Goal: Task Accomplishment & Management: Manage account settings

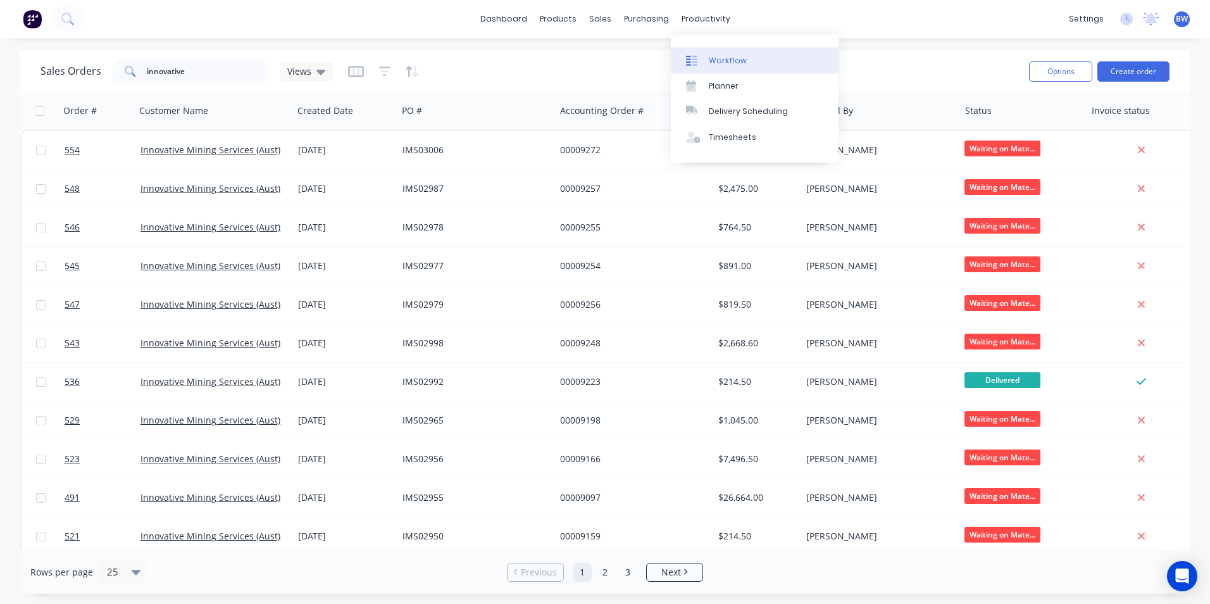
click at [700, 54] on link "Workflow" at bounding box center [755, 59] width 168 height 25
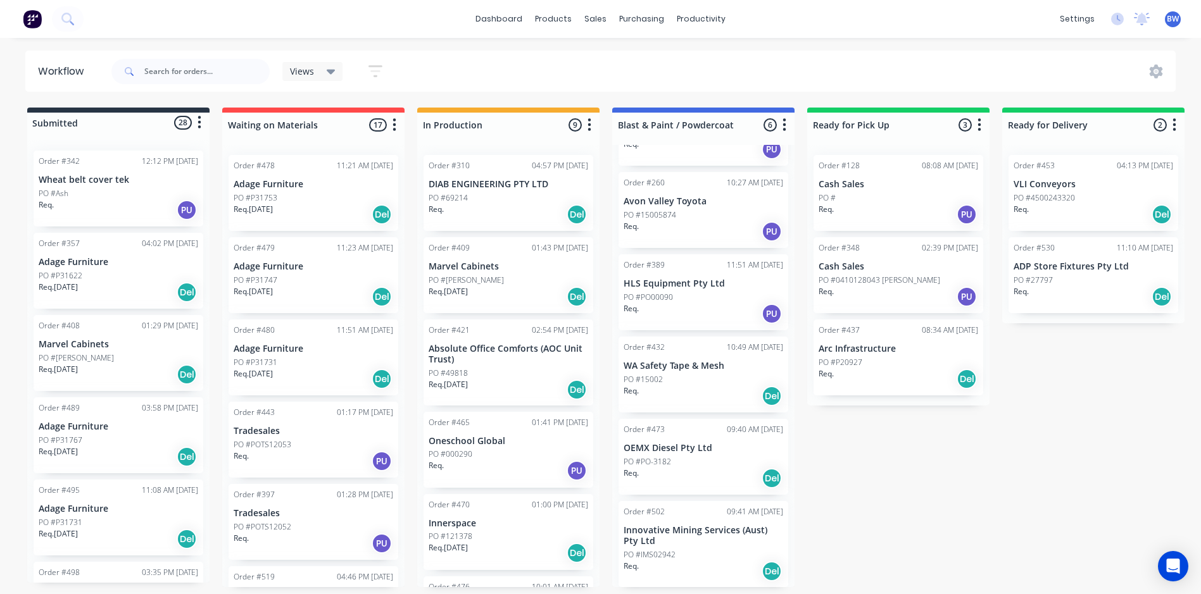
scroll to position [66, 0]
click at [663, 451] on p "OEMX Diesel Pty Ltd" at bounding box center [704, 448] width 160 height 11
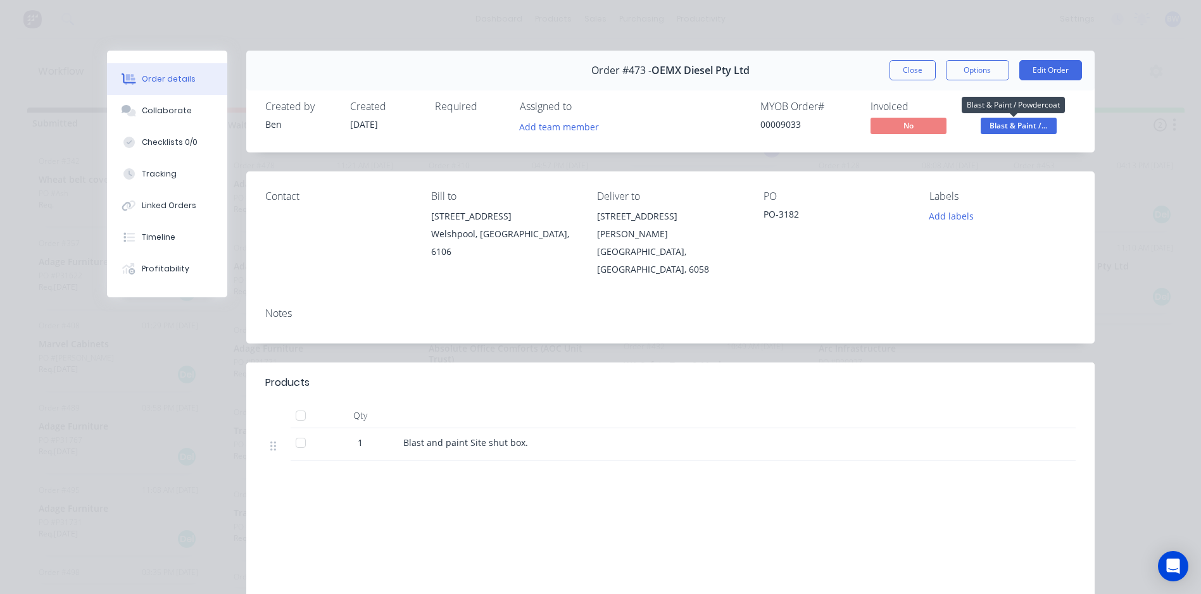
click at [1007, 128] on span "Blast & Paint /..." at bounding box center [1019, 126] width 76 height 16
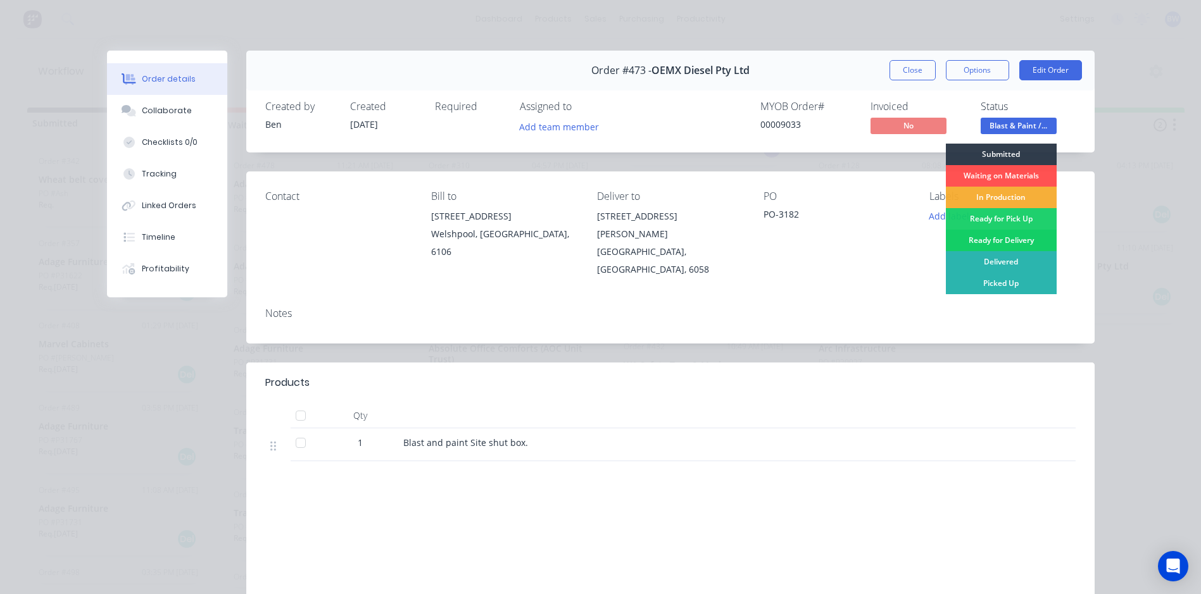
click at [987, 239] on div "Ready for Delivery" at bounding box center [1001, 241] width 111 height 22
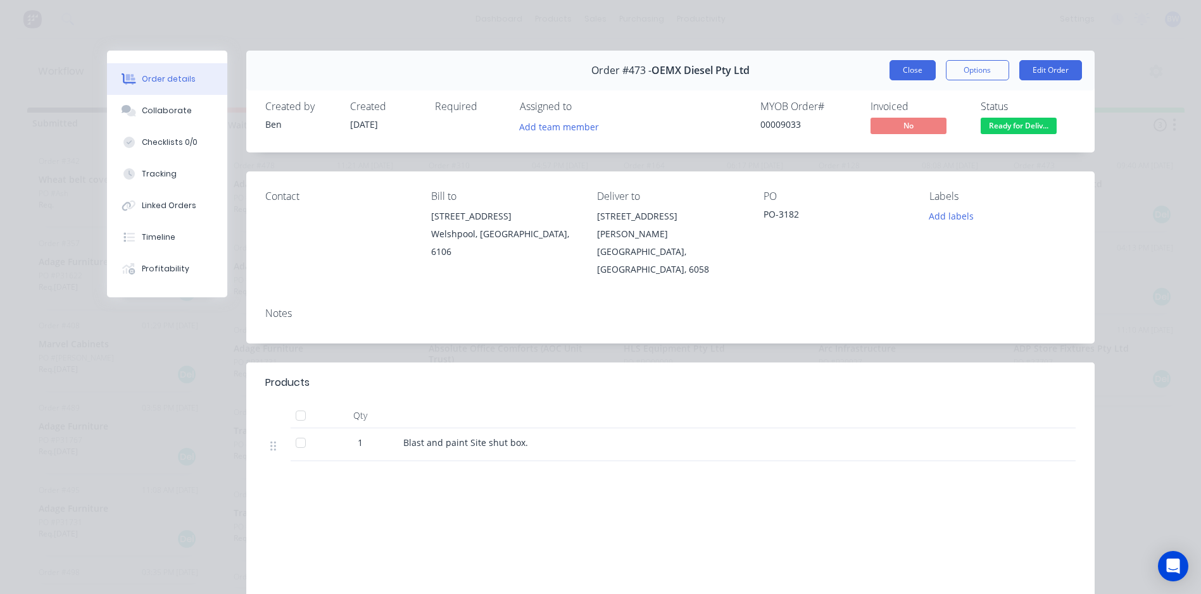
click at [911, 73] on button "Close" at bounding box center [912, 70] width 46 height 20
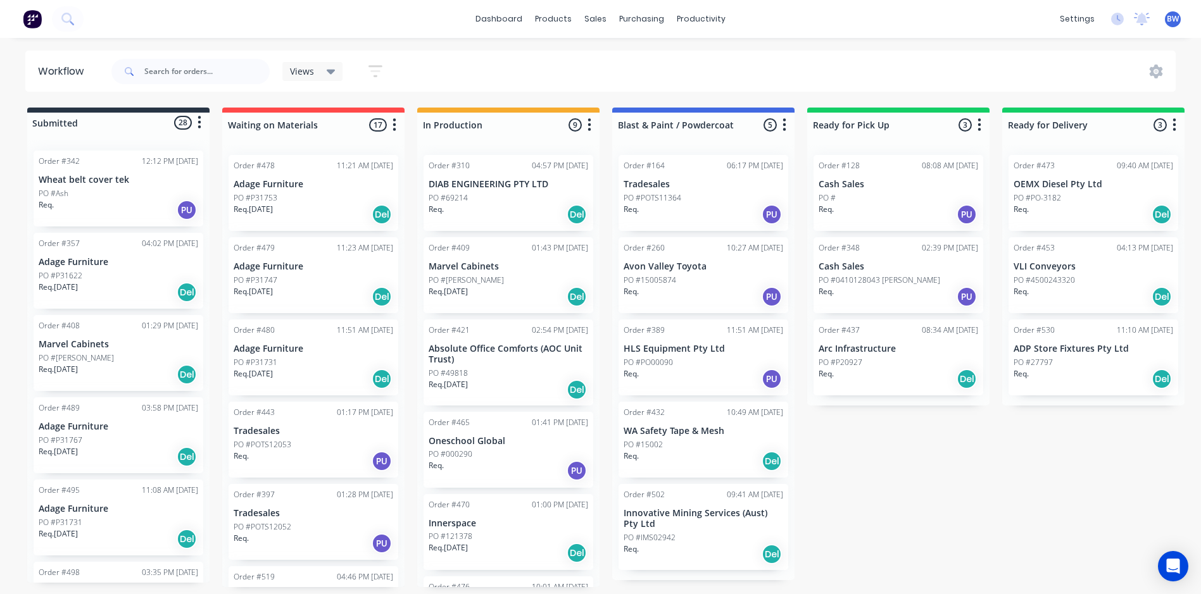
scroll to position [3, 0]
click at [713, 517] on p "Innovative Mining Services (Aust) Pty Ltd" at bounding box center [704, 519] width 160 height 22
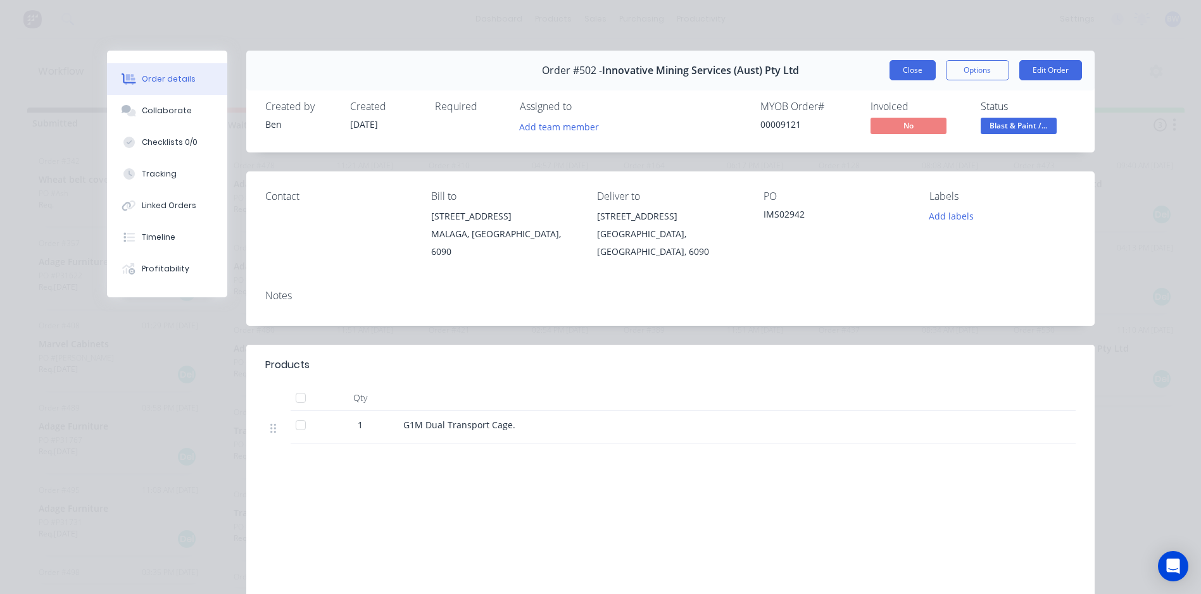
click at [901, 67] on button "Close" at bounding box center [912, 70] width 46 height 20
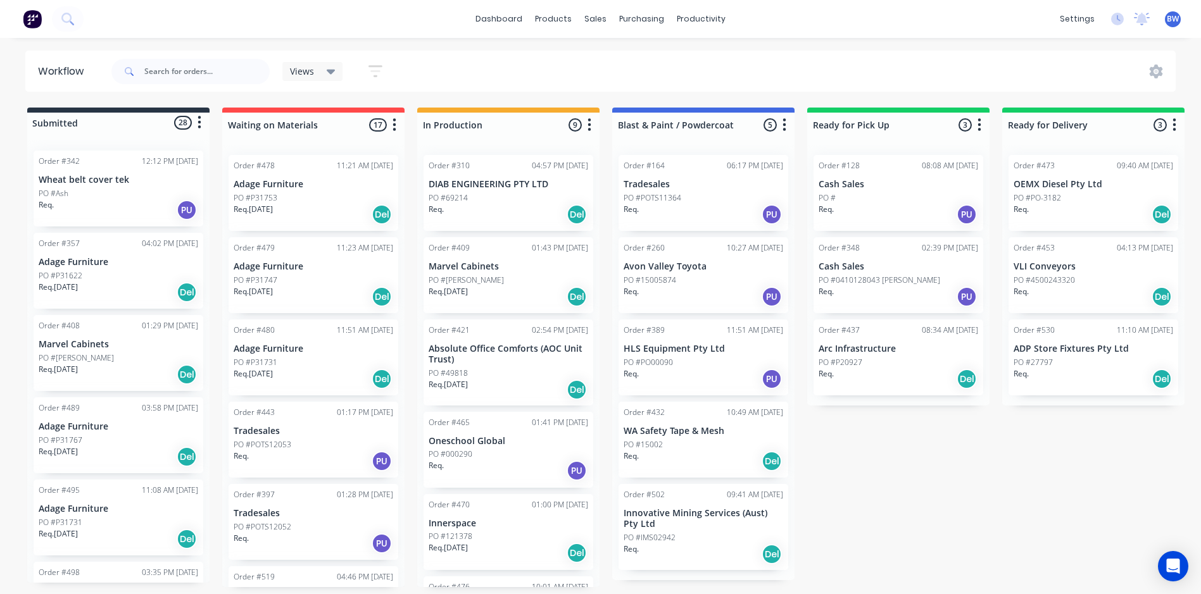
click at [482, 204] on div "Req. Del" at bounding box center [509, 215] width 160 height 22
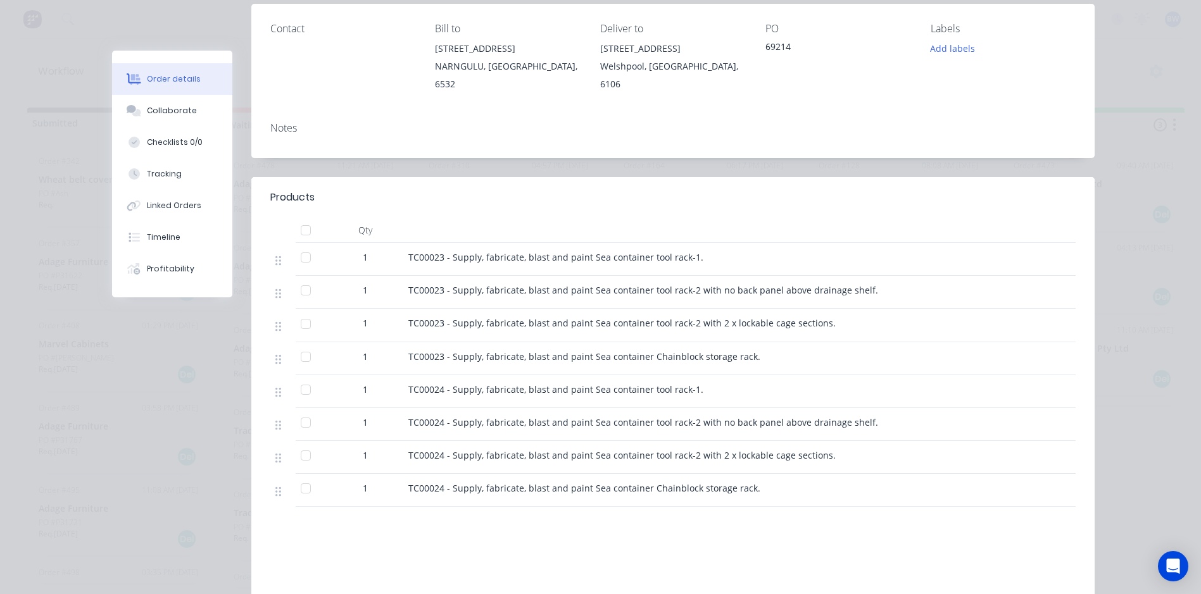
scroll to position [0, 0]
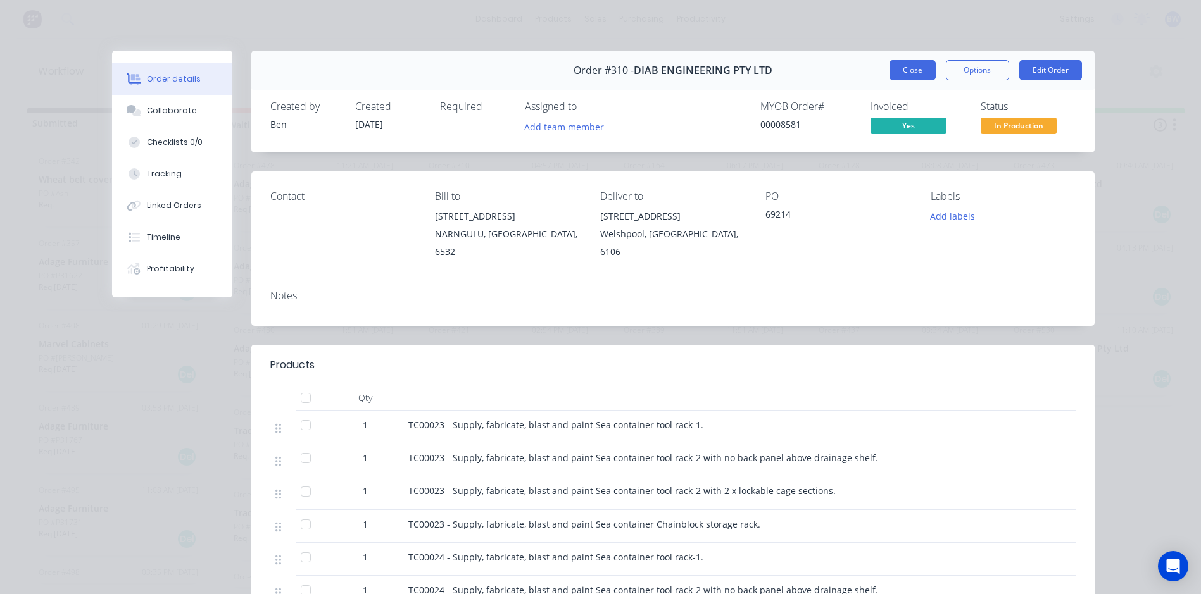
click at [904, 70] on button "Close" at bounding box center [912, 70] width 46 height 20
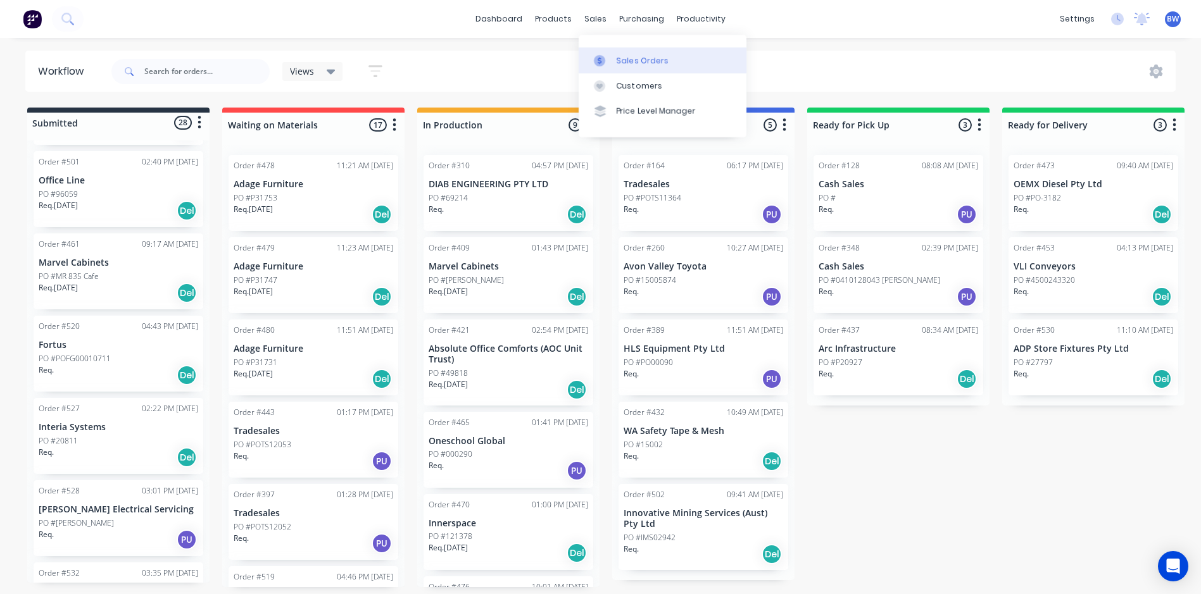
click at [619, 66] on link "Sales Orders" at bounding box center [663, 59] width 168 height 25
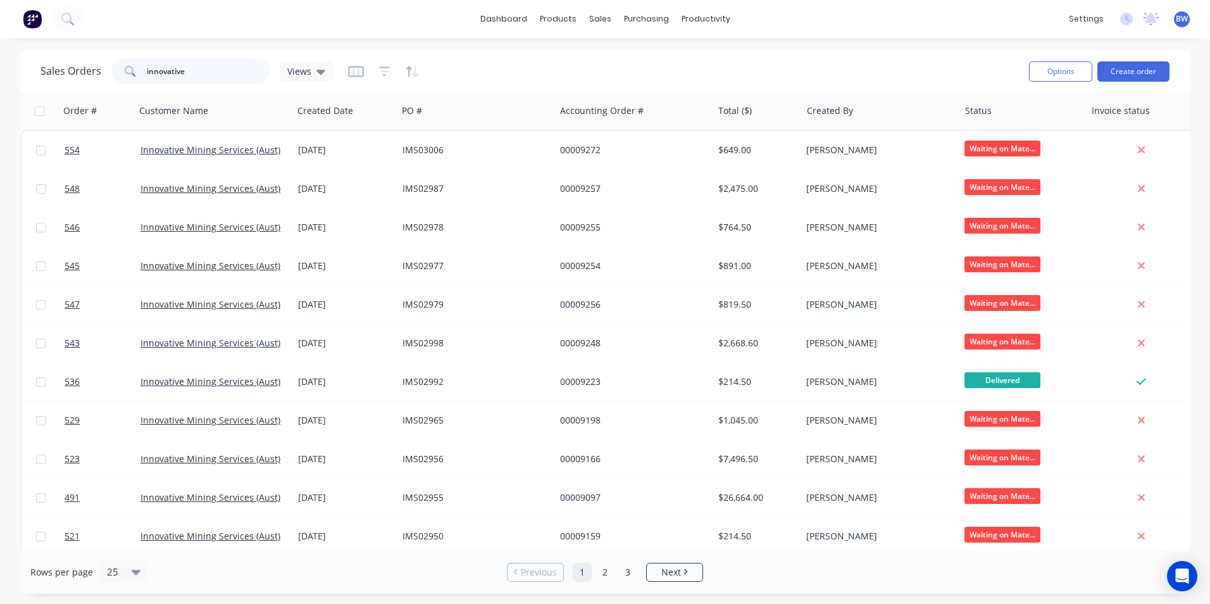
drag, startPoint x: 193, startPoint y: 73, endPoint x: 116, endPoint y: 79, distance: 77.4
click at [116, 79] on div "innovative" at bounding box center [190, 71] width 158 height 25
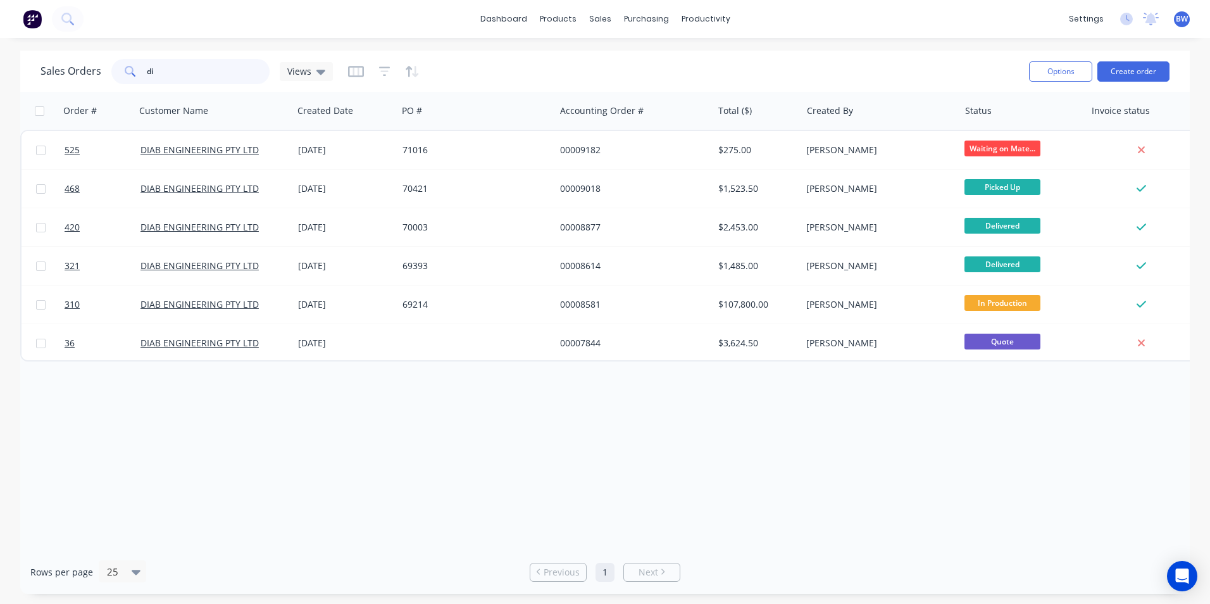
type input "d"
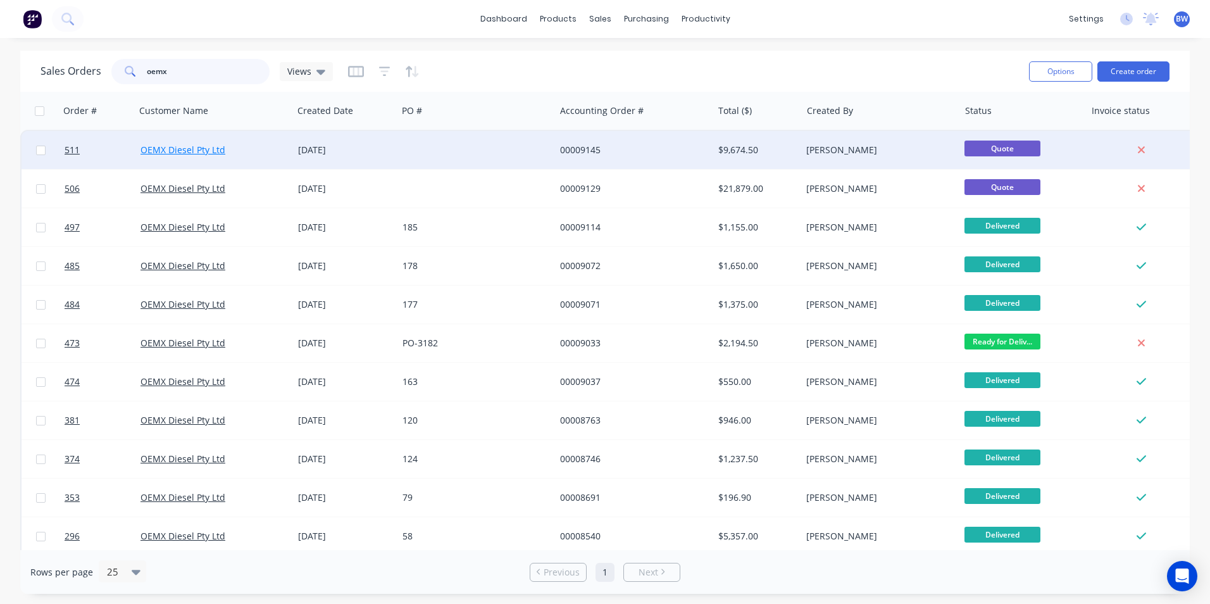
type input "oemx"
click at [211, 151] on link "OEMX Diesel Pty Ltd" at bounding box center [183, 150] width 85 height 12
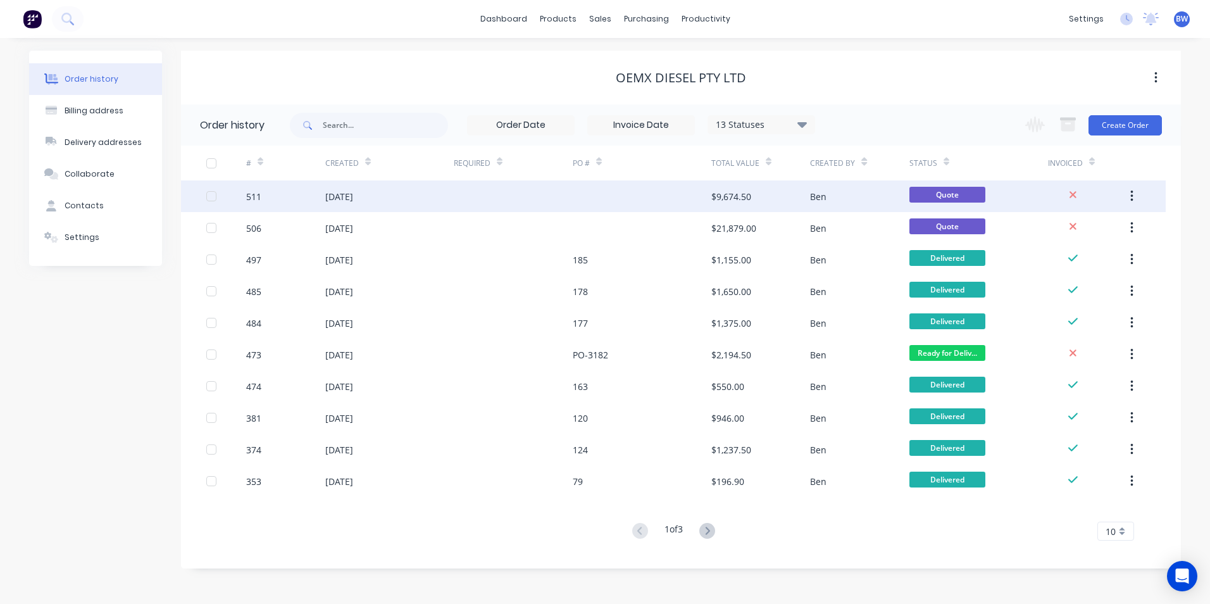
click at [326, 194] on div "[DATE]" at bounding box center [339, 196] width 28 height 13
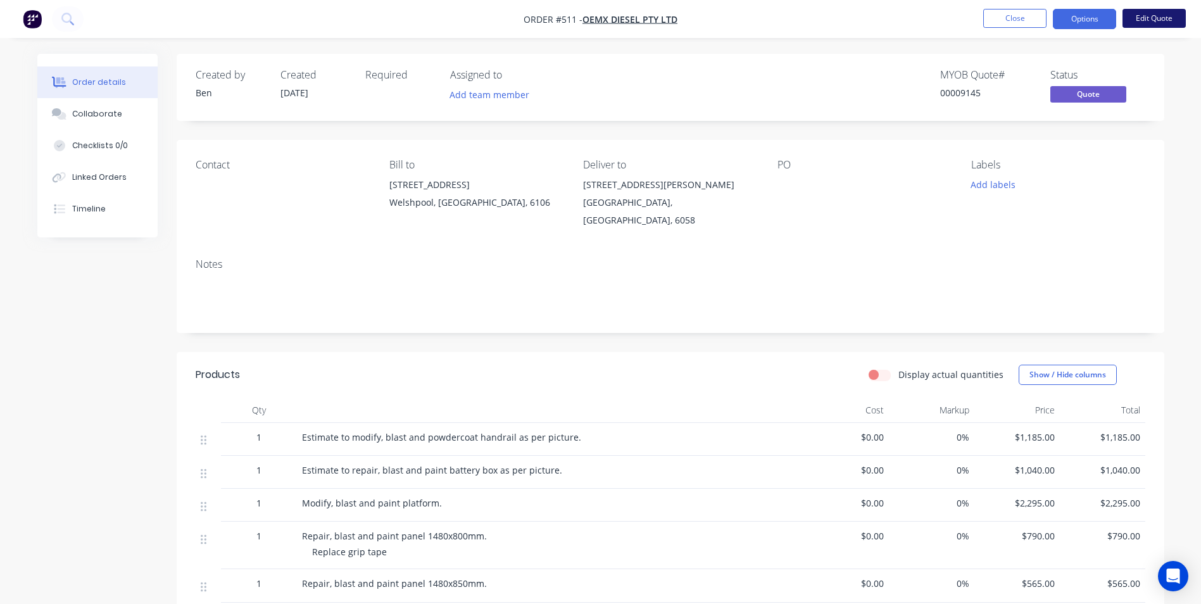
click at [1182, 18] on button "Edit Quote" at bounding box center [1153, 18] width 63 height 19
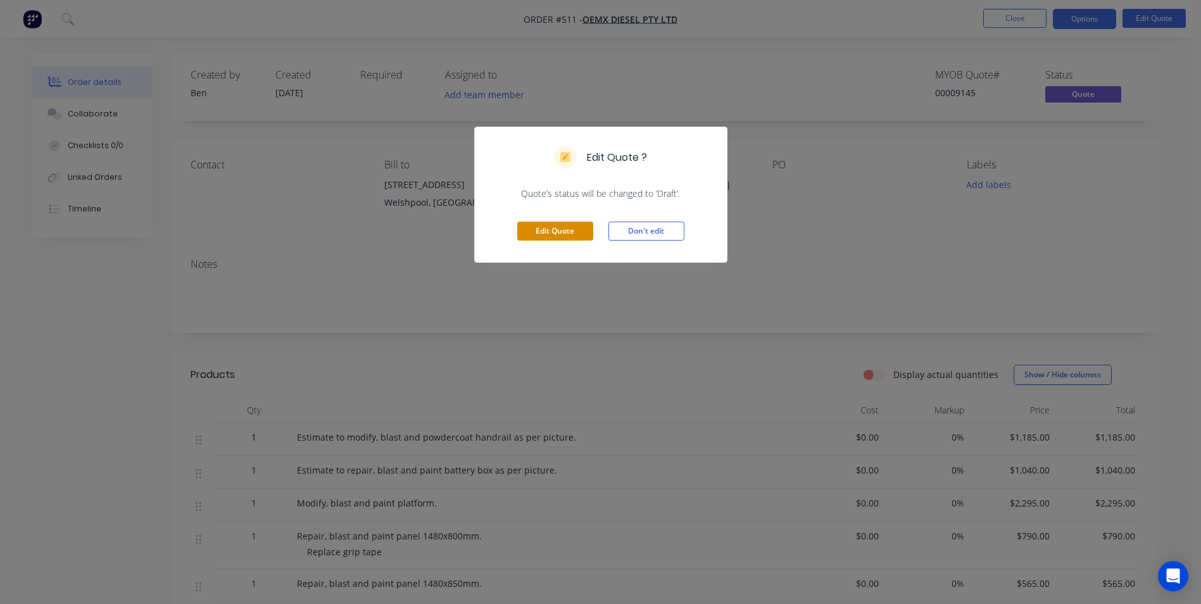
click at [584, 231] on button "Edit Quote" at bounding box center [555, 231] width 76 height 19
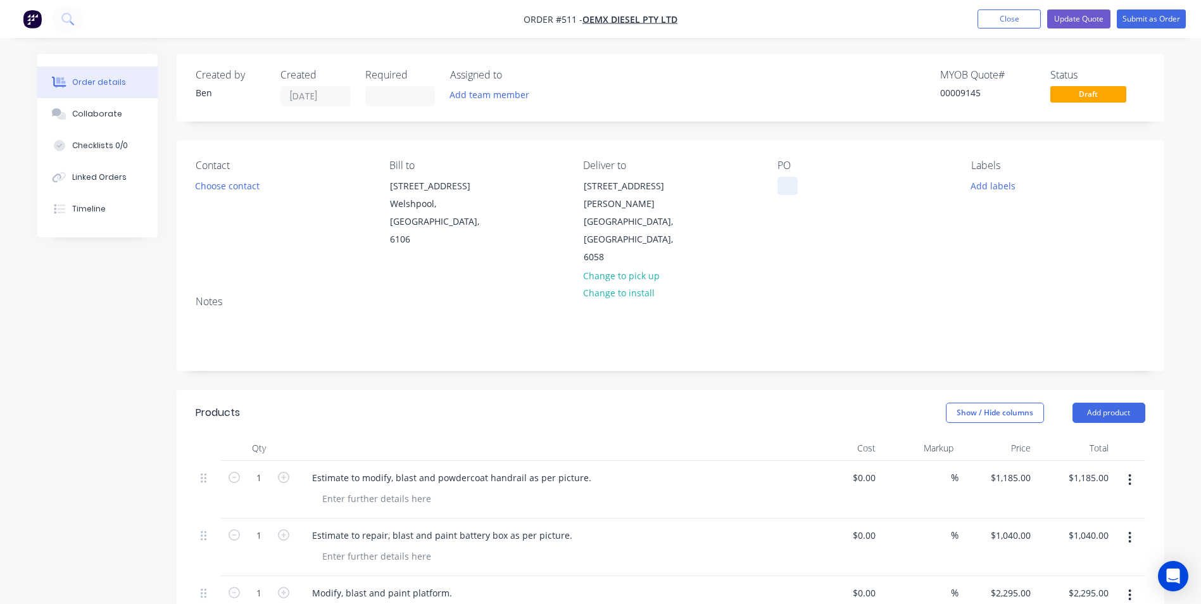
click at [788, 184] on div at bounding box center [787, 186] width 20 height 18
click at [1146, 15] on button "Submit as Order" at bounding box center [1151, 18] width 69 height 19
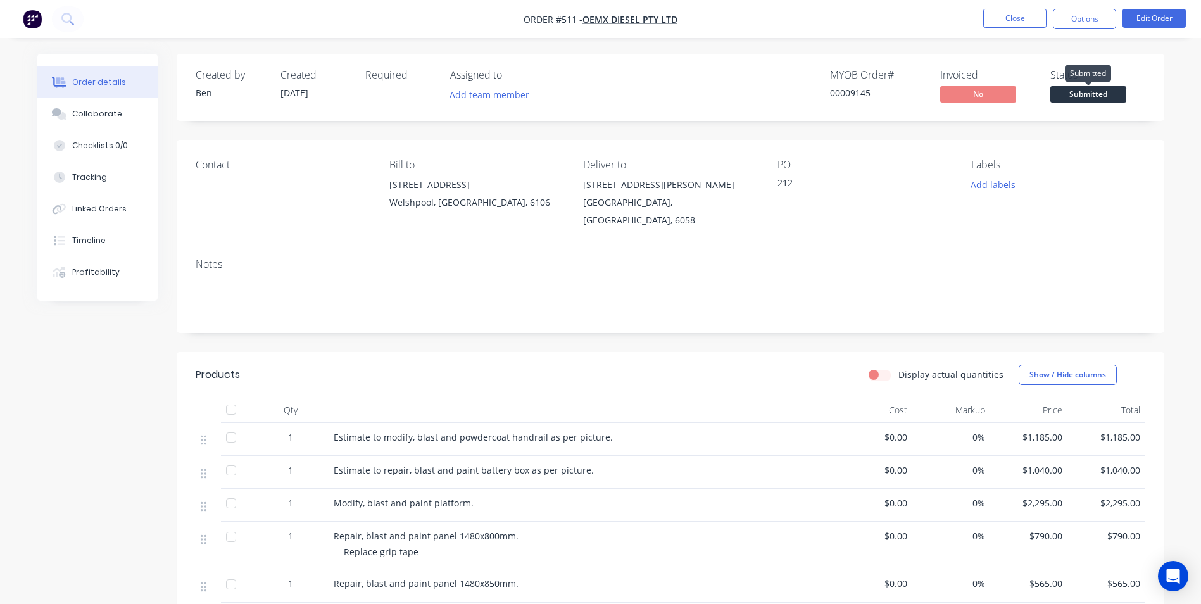
click at [1084, 98] on span "Submitted" at bounding box center [1088, 94] width 76 height 16
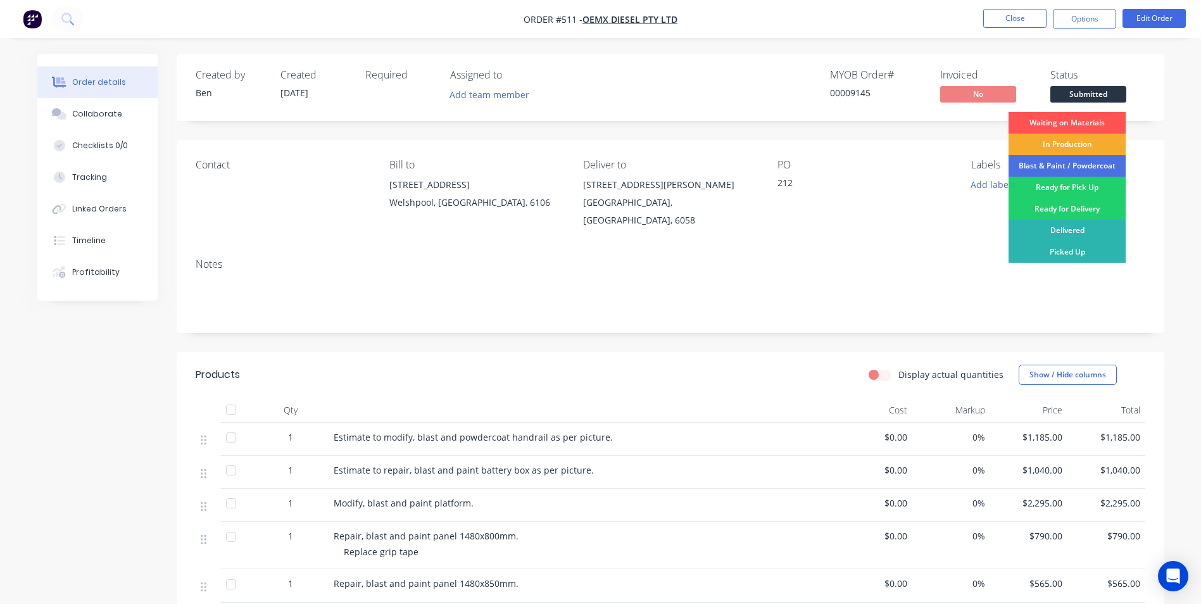
click at [1074, 142] on div "In Production" at bounding box center [1066, 145] width 117 height 22
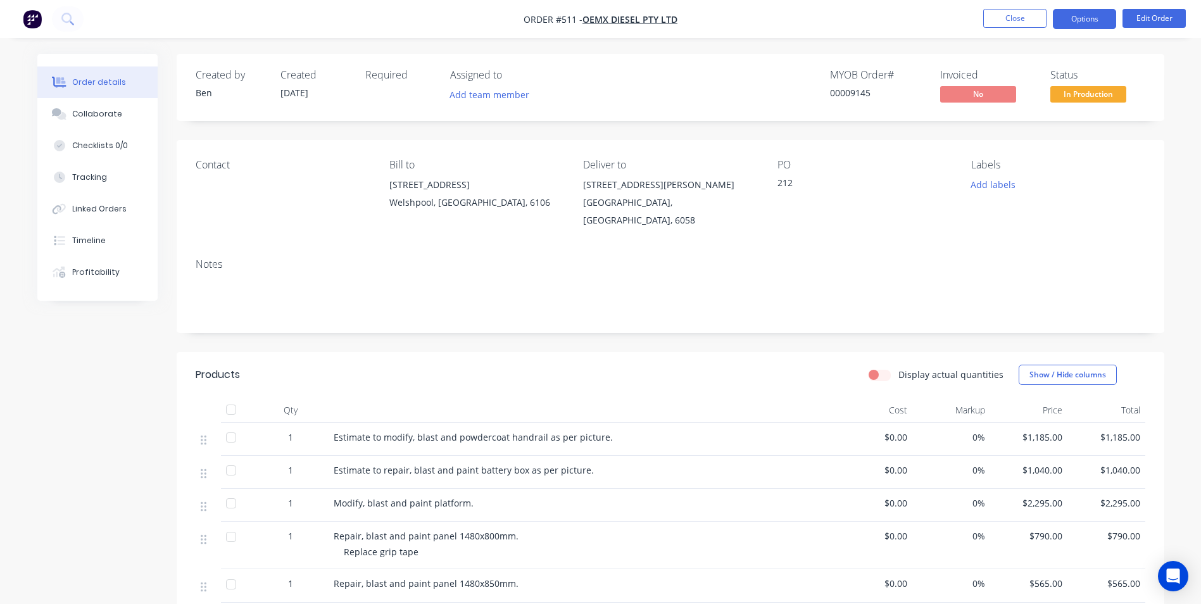
click at [1089, 22] on button "Options" at bounding box center [1084, 19] width 63 height 20
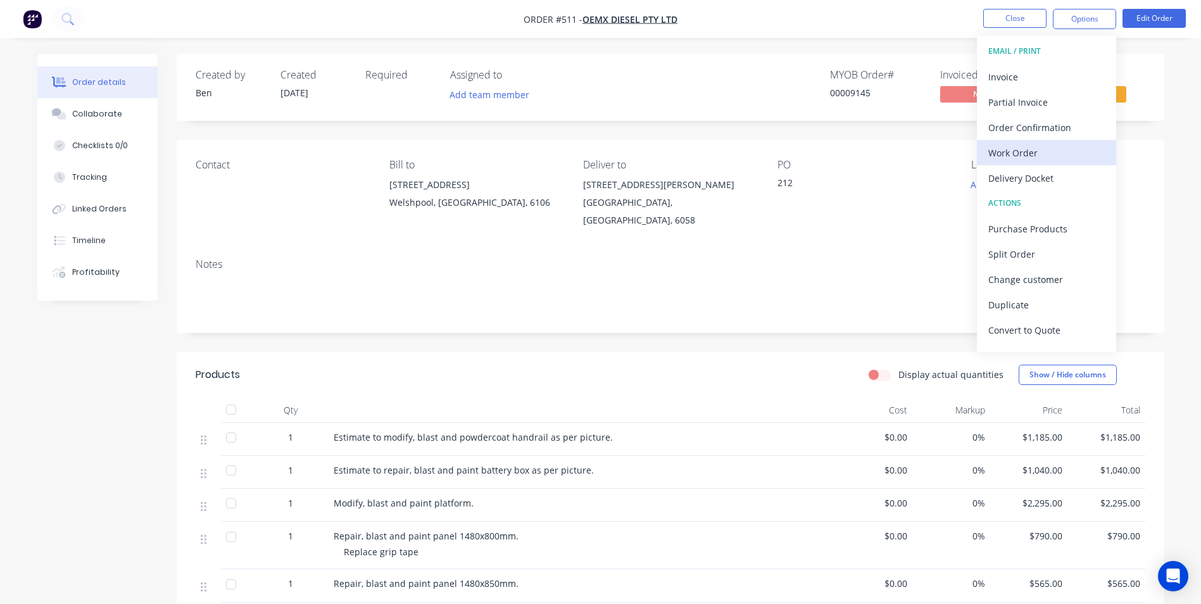
click at [1032, 151] on div "Work Order" at bounding box center [1046, 153] width 116 height 18
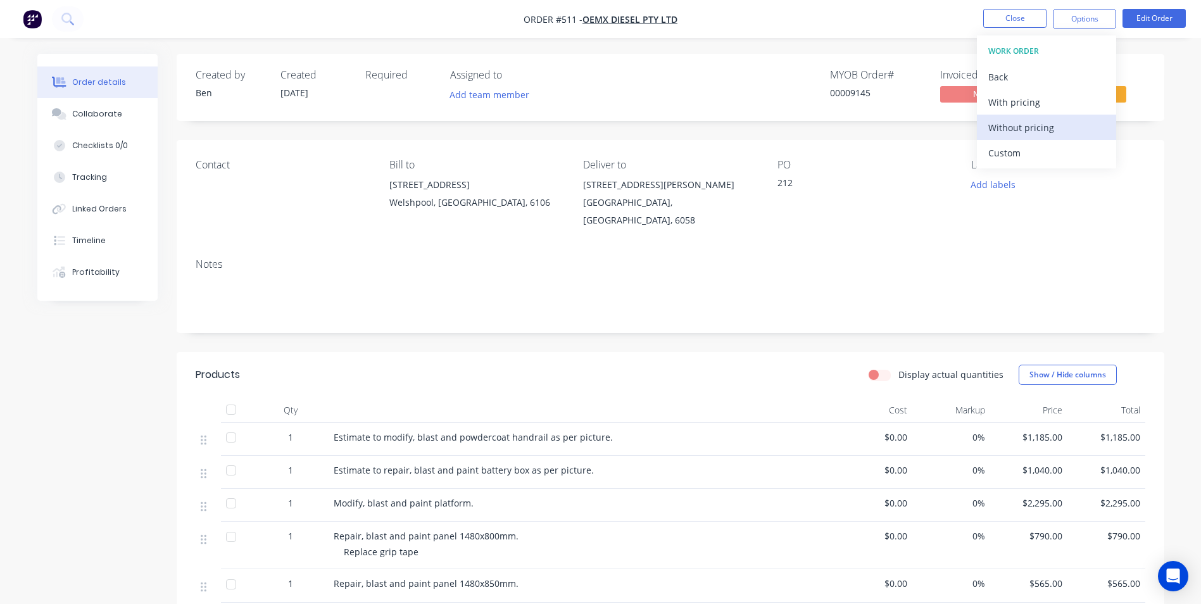
click at [1034, 126] on div "Without pricing" at bounding box center [1046, 127] width 116 height 18
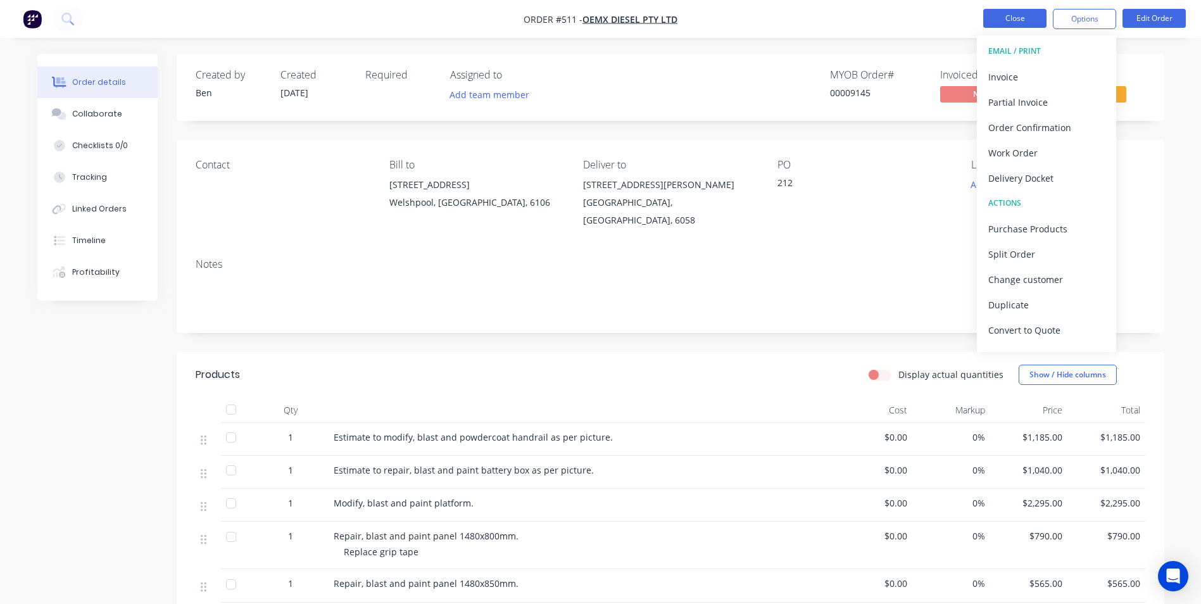
click at [1022, 24] on button "Close" at bounding box center [1014, 18] width 63 height 19
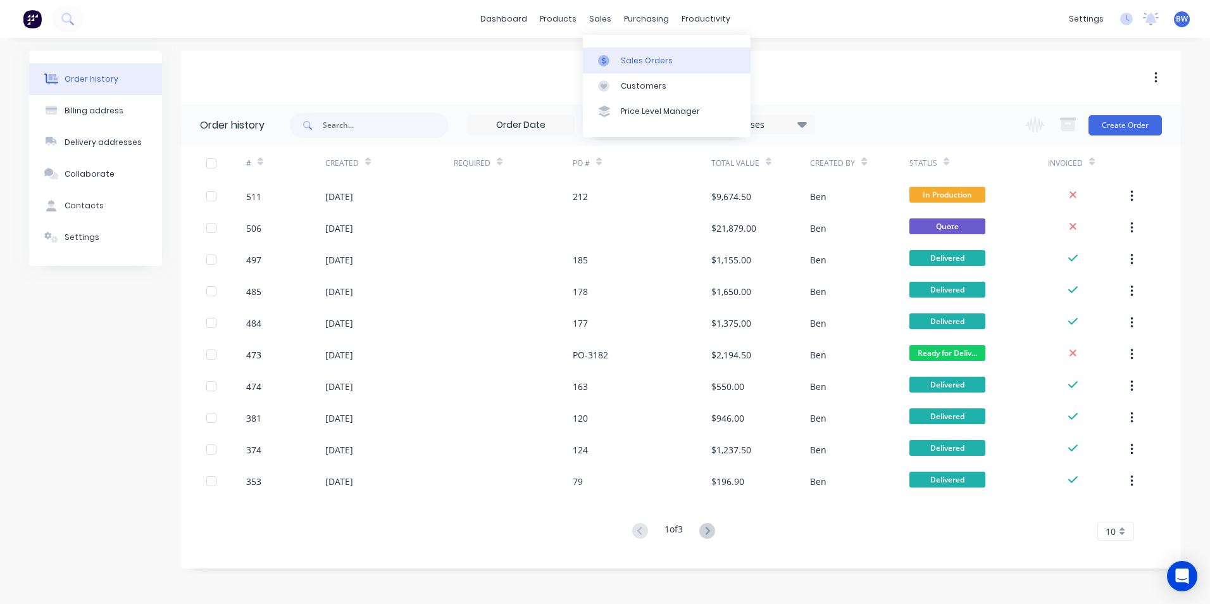
click at [611, 65] on div at bounding box center [607, 60] width 19 height 11
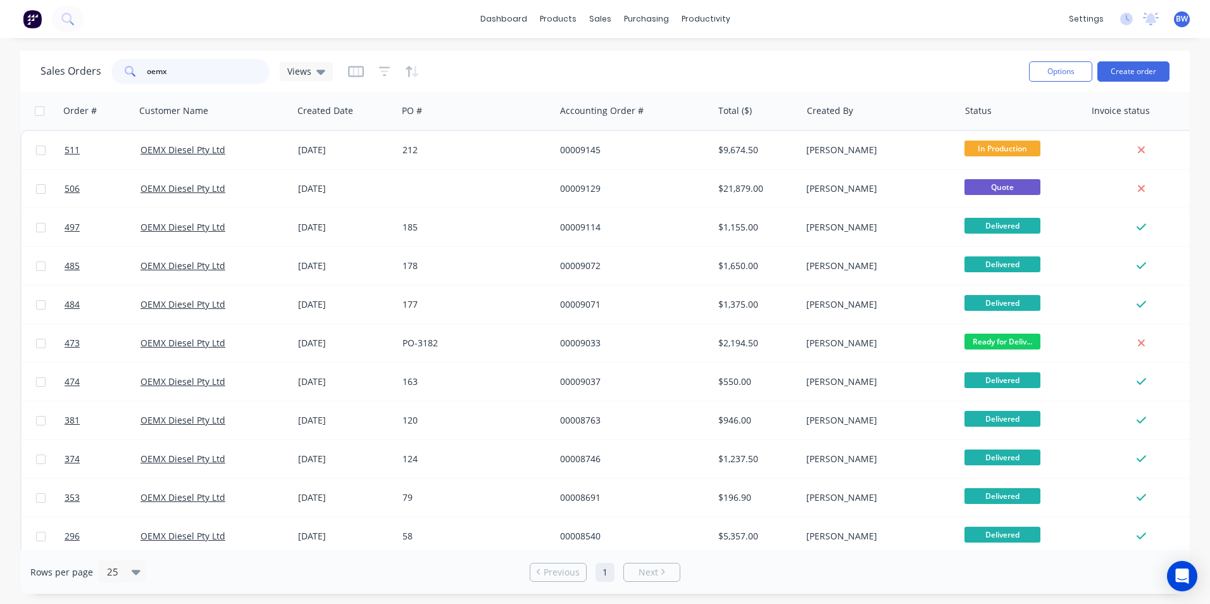
drag, startPoint x: 167, startPoint y: 78, endPoint x: 107, endPoint y: 79, distance: 60.2
click at [107, 79] on div "Sales Orders oemx Views" at bounding box center [187, 71] width 292 height 25
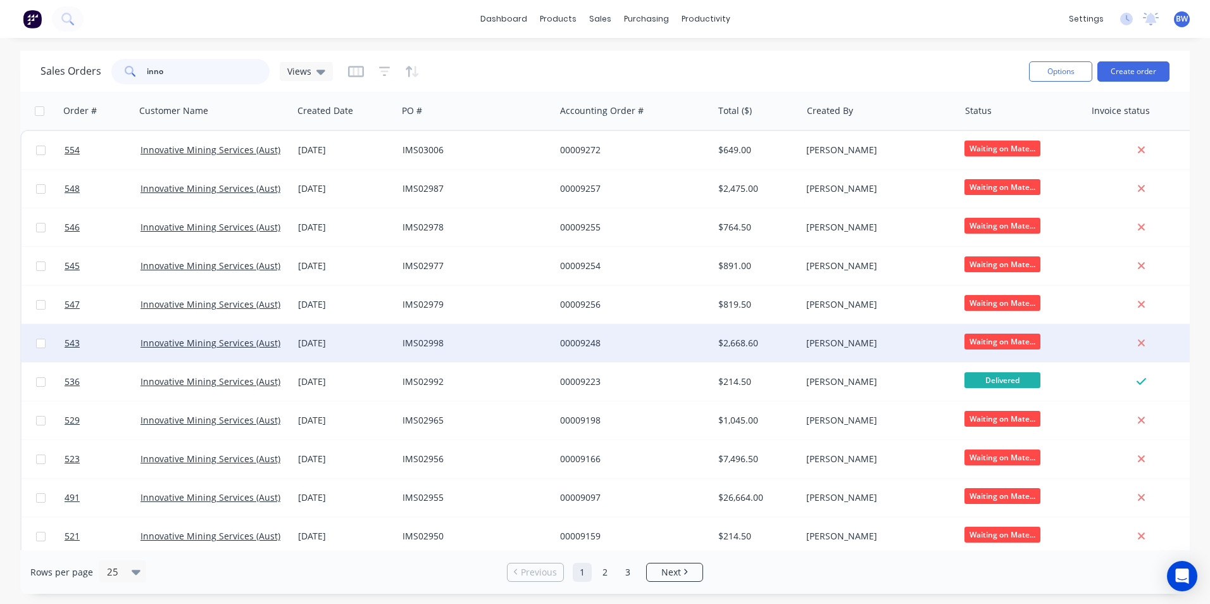
type input "inno"
click at [674, 339] on div "00009248" at bounding box center [630, 343] width 141 height 13
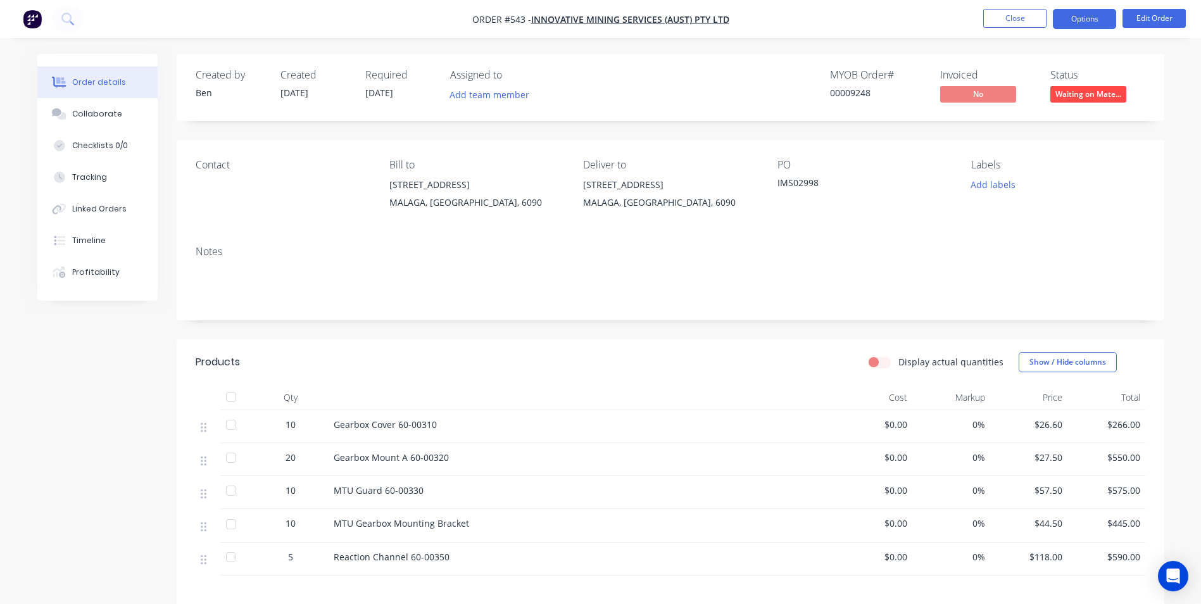
click at [1083, 20] on button "Options" at bounding box center [1084, 19] width 63 height 20
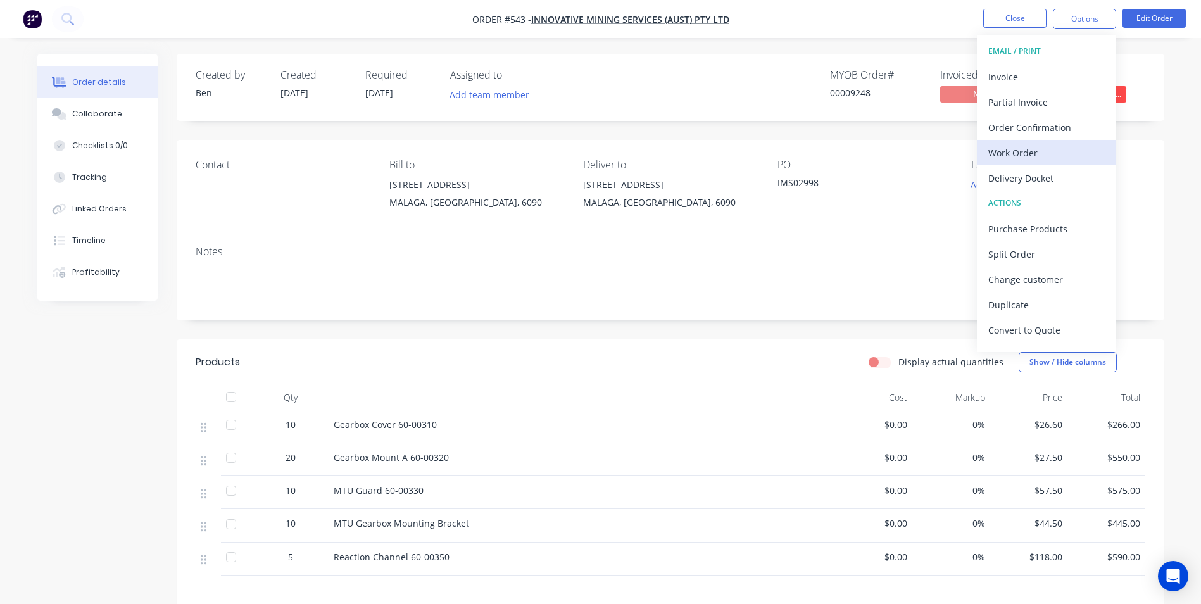
click at [1011, 157] on div "Work Order" at bounding box center [1046, 153] width 116 height 18
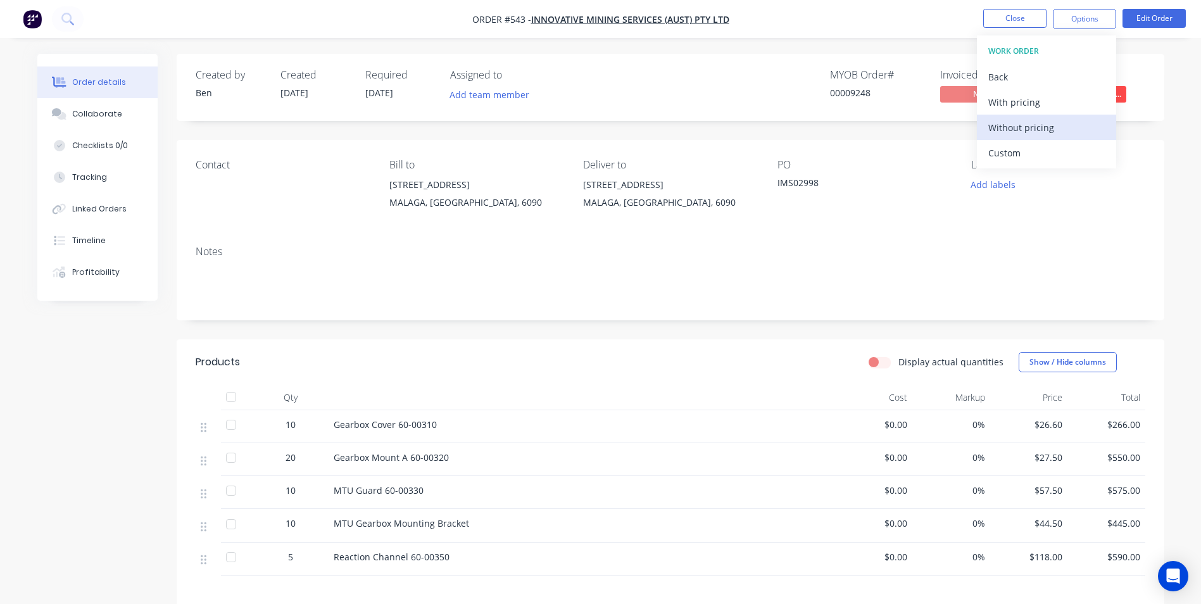
click at [1018, 132] on div "Without pricing" at bounding box center [1046, 127] width 116 height 18
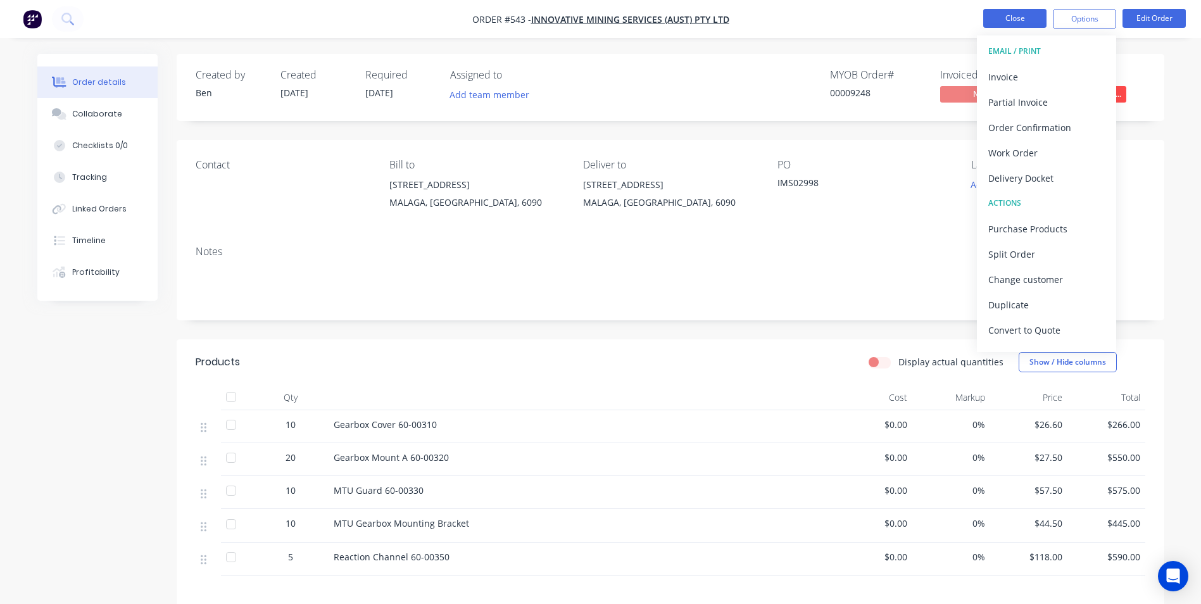
click at [1004, 16] on button "Close" at bounding box center [1014, 18] width 63 height 19
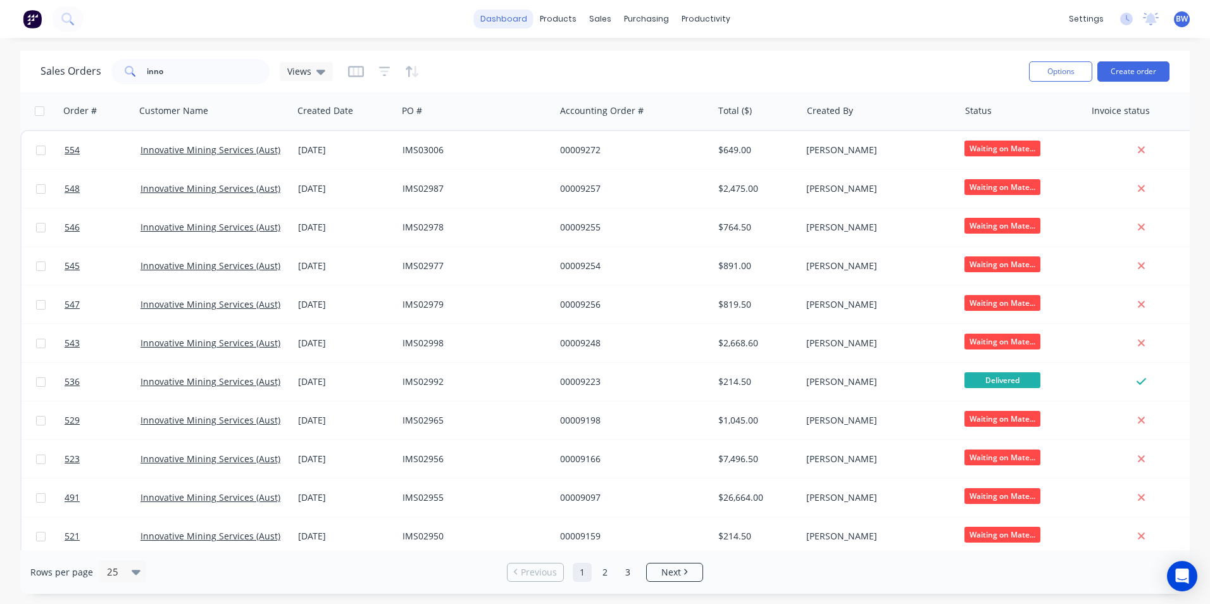
click at [512, 23] on link "dashboard" at bounding box center [504, 18] width 60 height 19
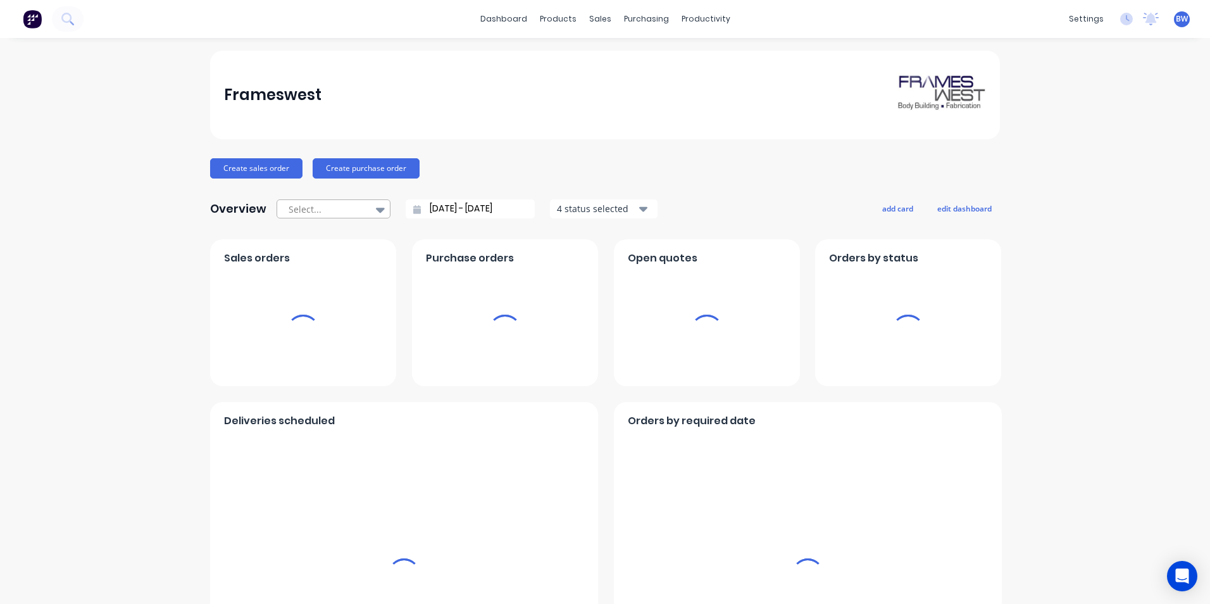
click at [325, 204] on div at bounding box center [327, 209] width 80 height 16
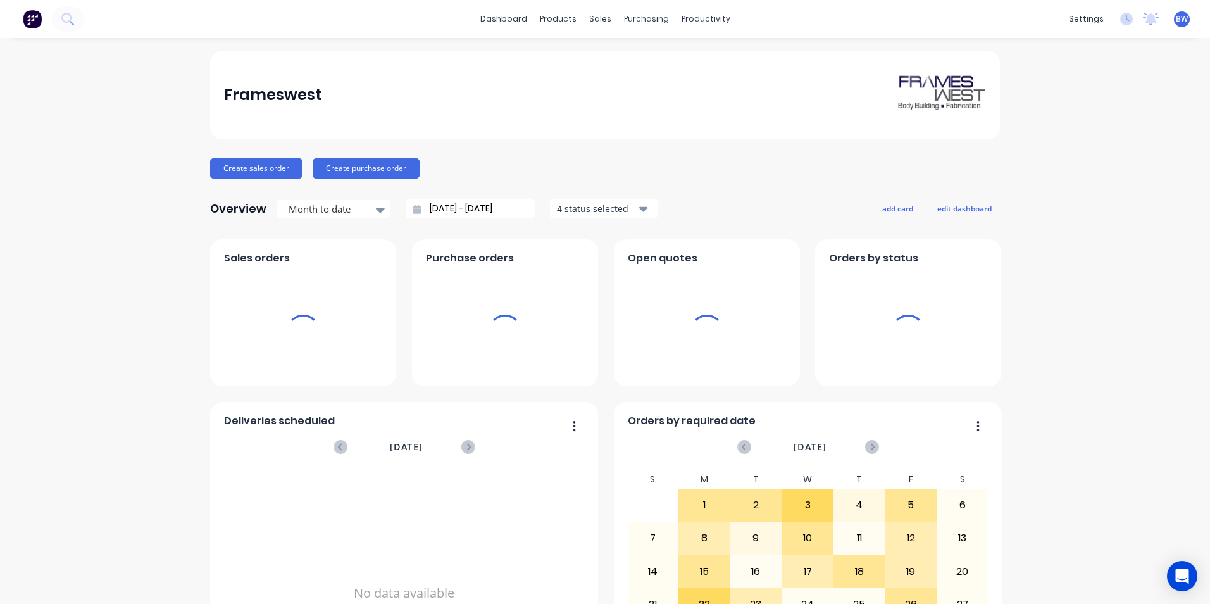
type input "[DATE] - [DATE]"
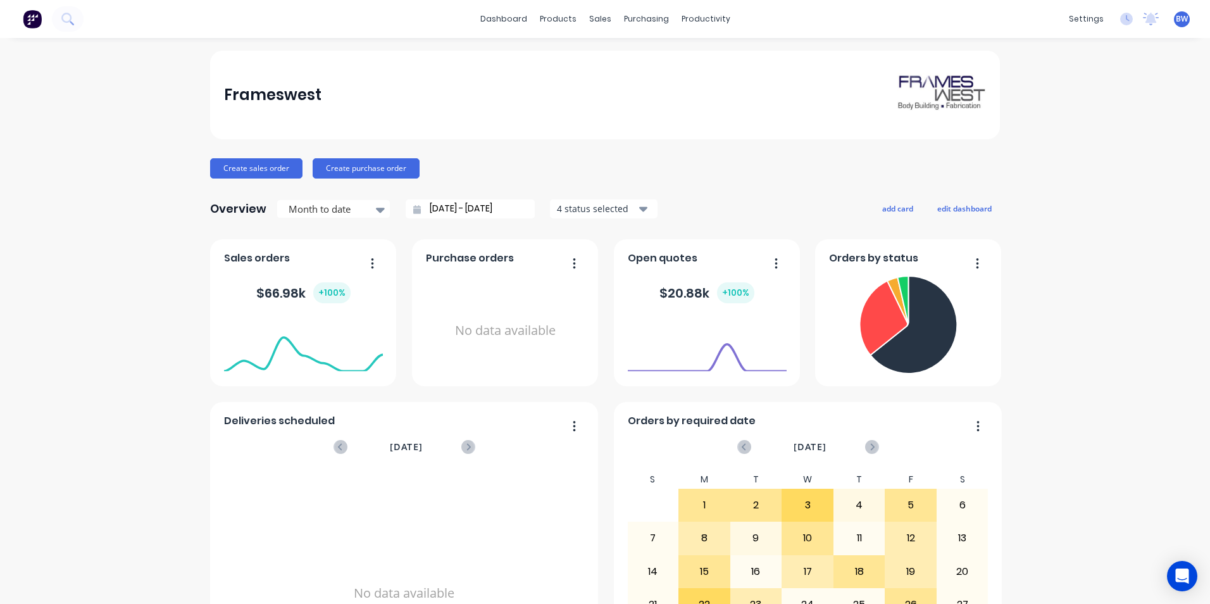
click at [1176, 23] on span "BW" at bounding box center [1182, 18] width 12 height 11
click at [1066, 157] on div "Sign out" at bounding box center [1076, 158] width 34 height 11
